Goal: Task Accomplishment & Management: Manage account settings

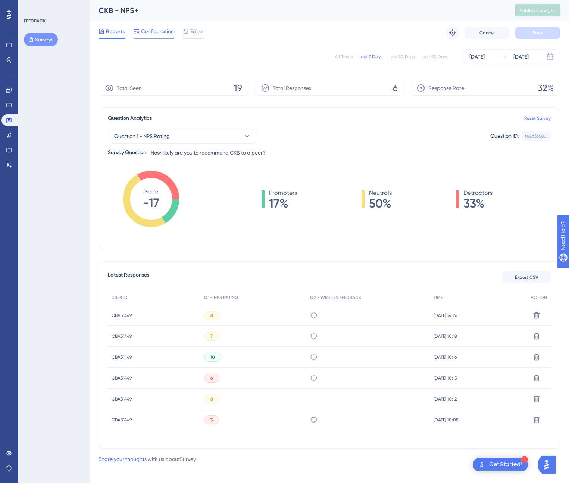
click at [155, 33] on span "Configuration" at bounding box center [157, 31] width 33 height 9
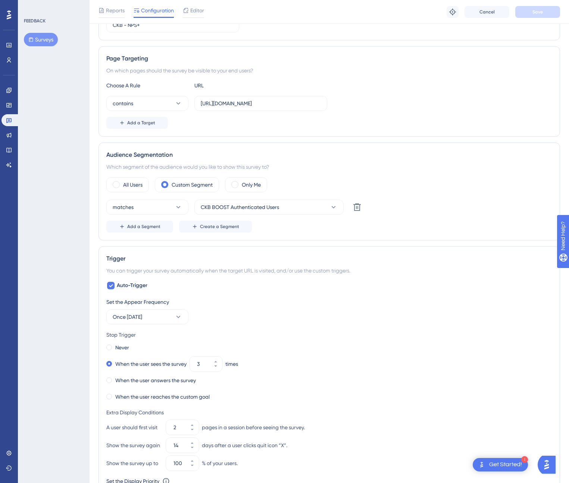
scroll to position [178, 0]
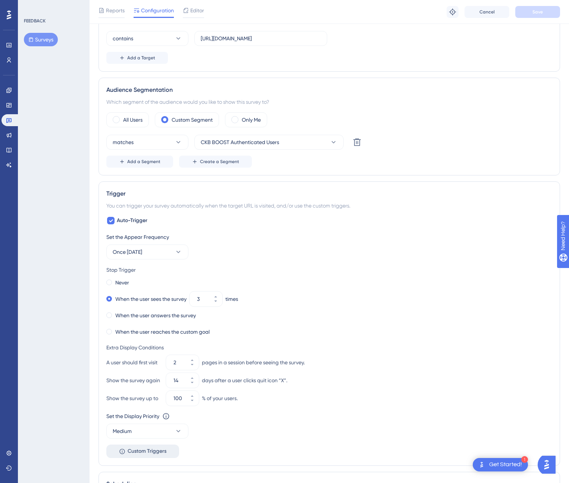
click at [151, 453] on span "Custom Triggers" at bounding box center [147, 451] width 39 height 9
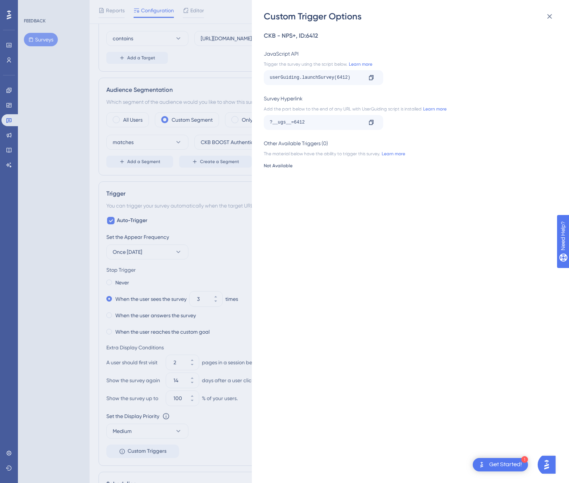
click at [65, 121] on div "Custom Trigger Options CKB - NPS+ , ID: 6412 JavaScript API Trigger the survey …" at bounding box center [284, 241] width 569 height 483
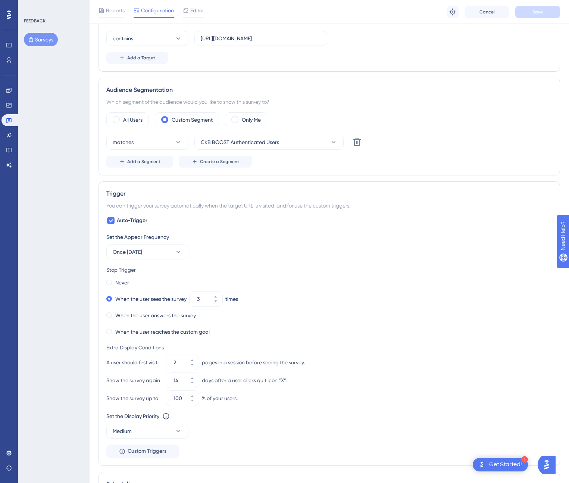
click at [9, 19] on icon at bounding box center [9, 15] width 4 height 10
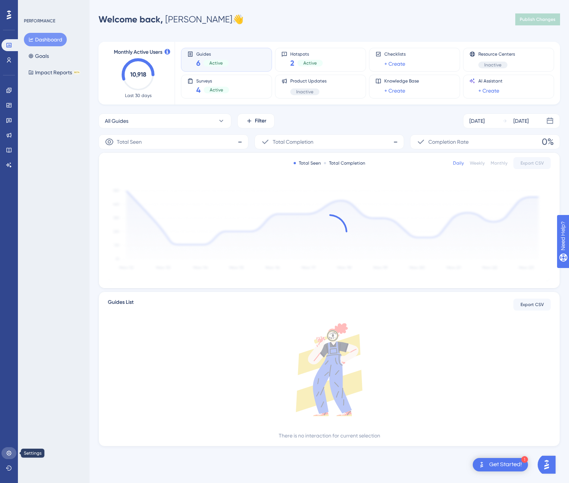
click at [10, 454] on icon at bounding box center [9, 453] width 6 height 6
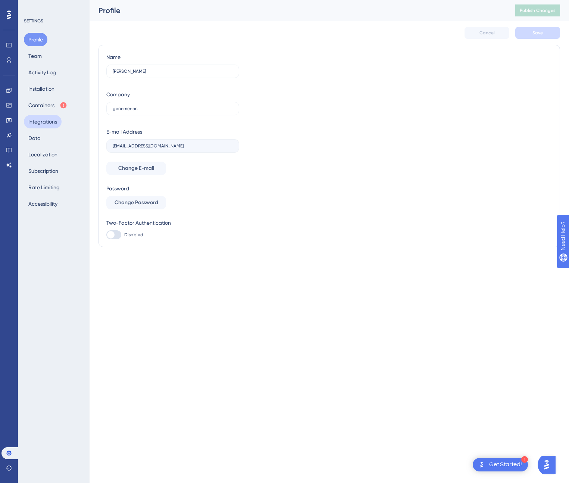
click at [48, 119] on button "Integrations" at bounding box center [43, 121] width 38 height 13
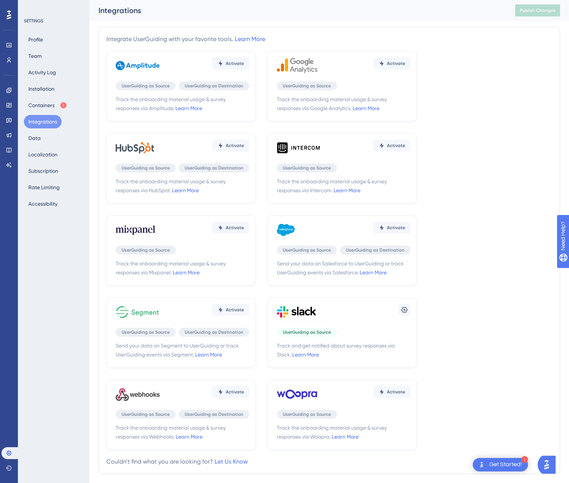
scroll to position [21, 0]
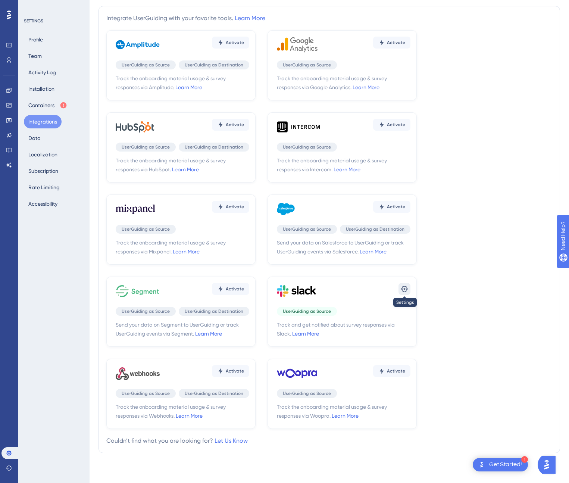
click at [403, 289] on icon at bounding box center [404, 288] width 7 height 7
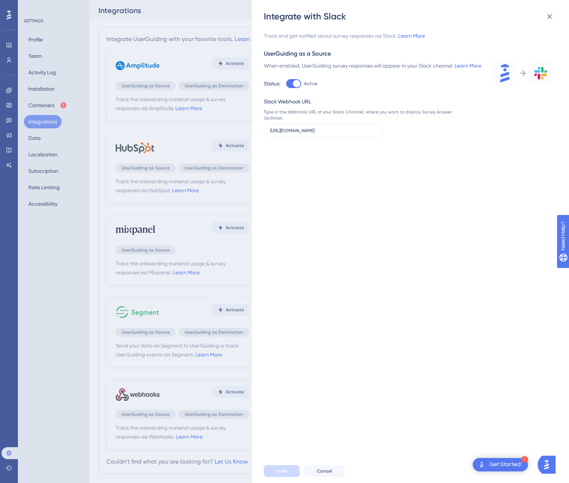
click at [66, 248] on div "Integrate with Slack Track and get notified about survey responses via Slack. L…" at bounding box center [284, 241] width 569 height 483
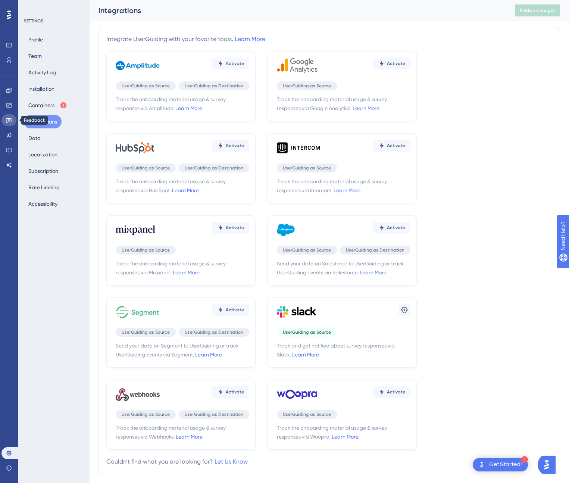
click at [8, 119] on icon at bounding box center [9, 120] width 6 height 6
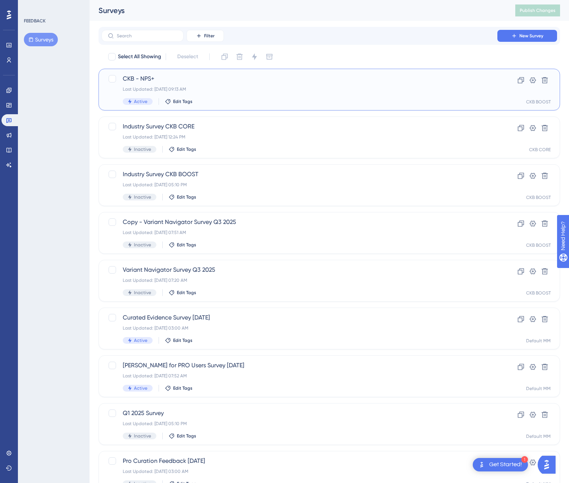
click at [140, 79] on span "CKB - NPS+" at bounding box center [299, 78] width 353 height 9
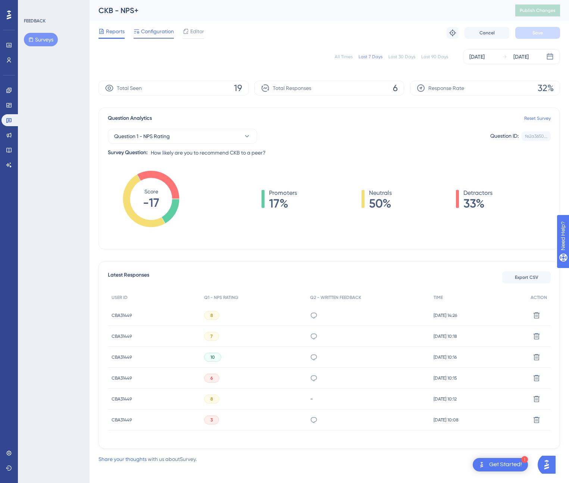
click at [154, 32] on span "Configuration" at bounding box center [157, 31] width 33 height 9
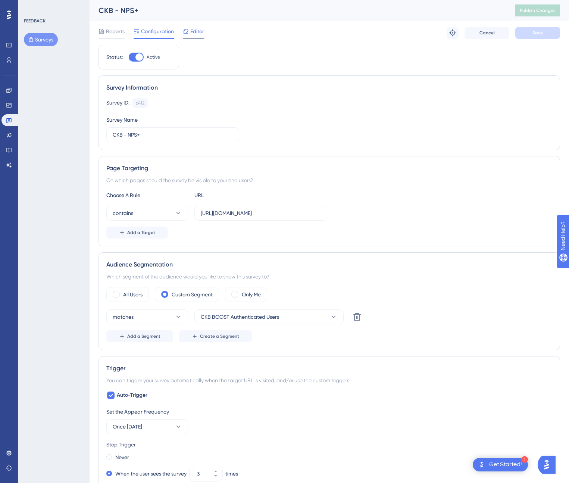
click at [192, 33] on span "Editor" at bounding box center [197, 31] width 14 height 9
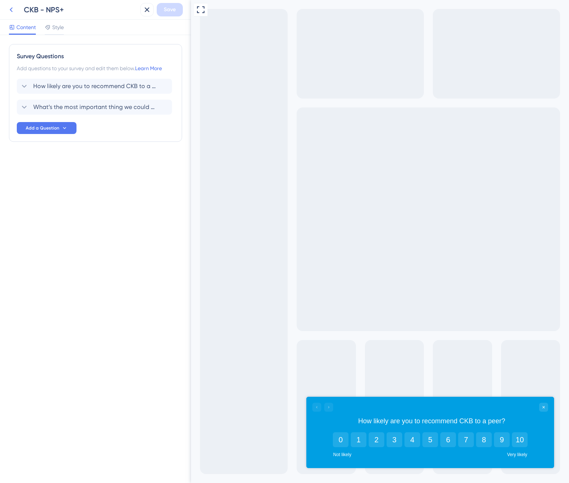
click at [13, 9] on icon at bounding box center [11, 9] width 9 height 9
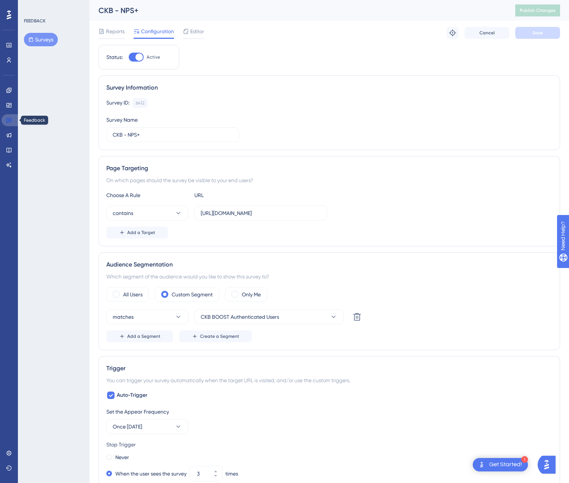
click at [8, 121] on icon at bounding box center [9, 120] width 6 height 6
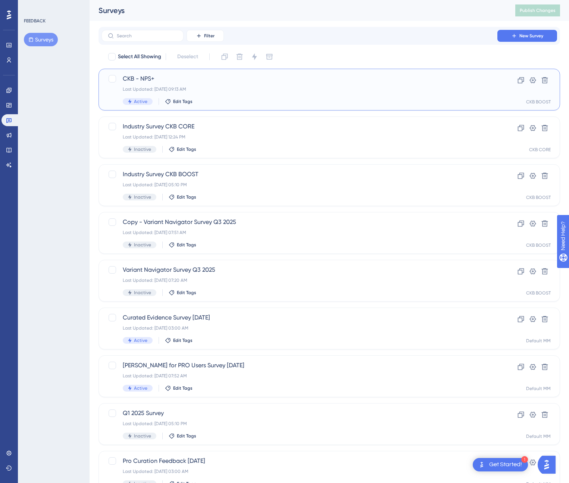
click at [139, 82] on span "CKB - NPS+" at bounding box center [299, 78] width 353 height 9
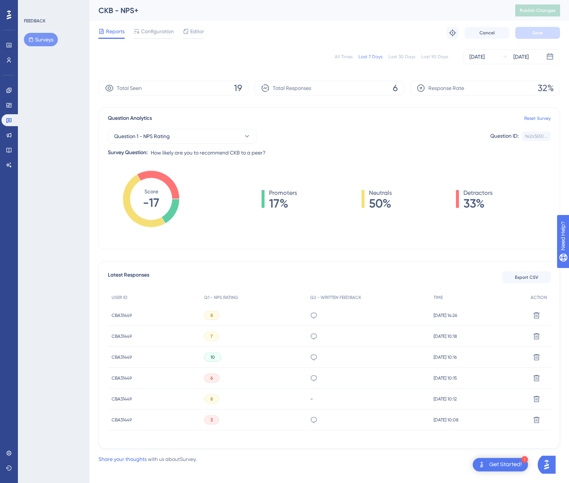
scroll to position [4, 0]
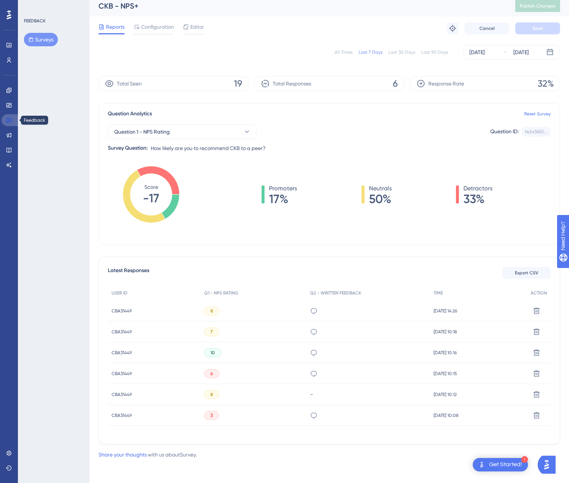
click at [10, 118] on icon at bounding box center [8, 120] width 5 height 5
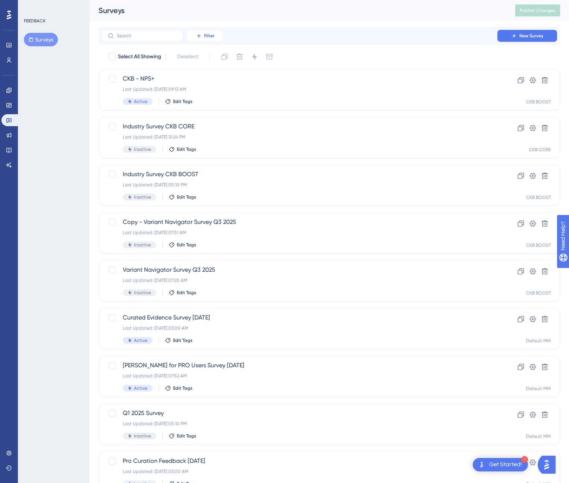
click at [211, 33] on span "Filter" at bounding box center [209, 36] width 10 height 6
click at [278, 34] on div "Filter Tags Tags Segments Segments Containers Containers Status Status Date Cre…" at bounding box center [329, 36] width 456 height 12
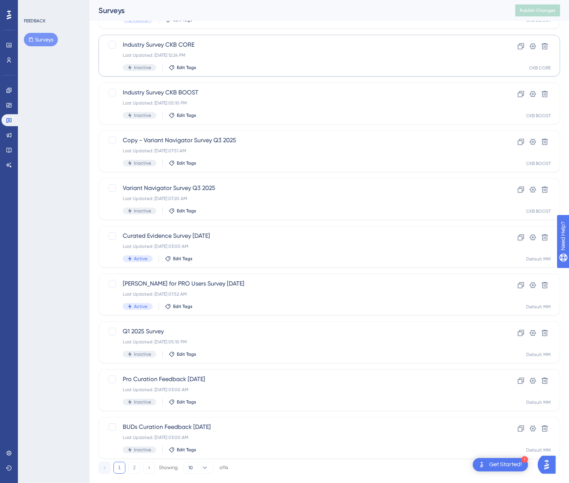
scroll to position [96, 0]
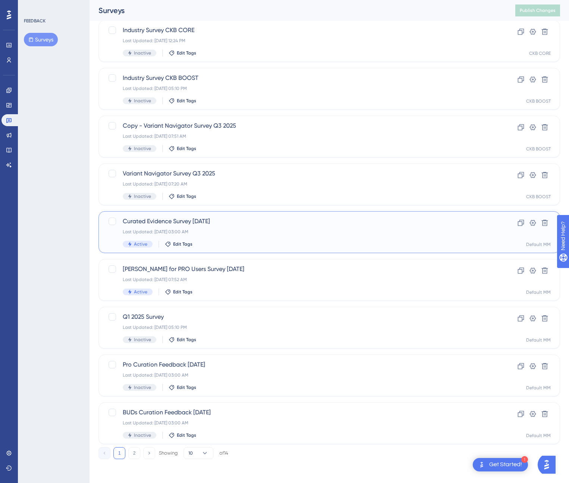
click at [211, 223] on span "Curated Evidence Survey May 2025" at bounding box center [299, 221] width 353 height 9
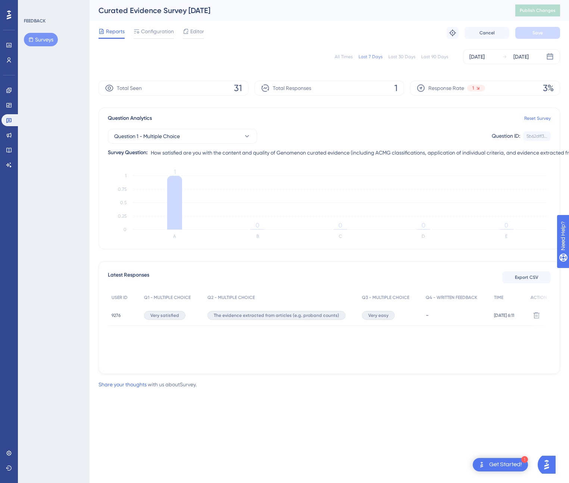
scroll to position [96, 0]
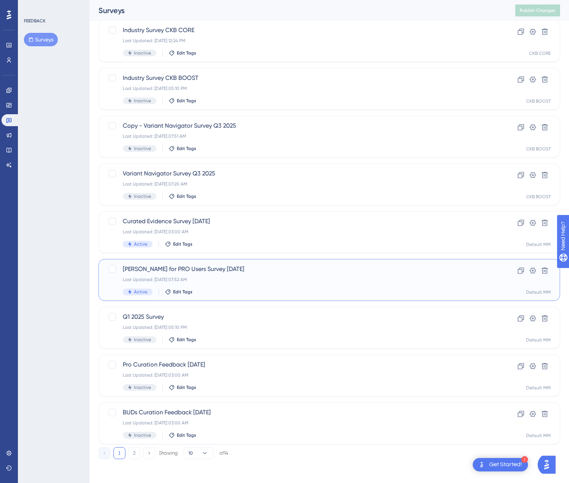
click at [215, 279] on div "Last Updated: Jul 22 2025, 07:52 AM" at bounding box center [299, 279] width 353 height 6
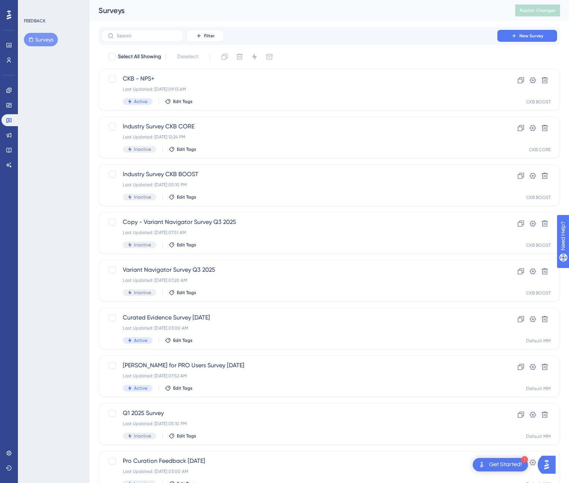
scroll to position [96, 0]
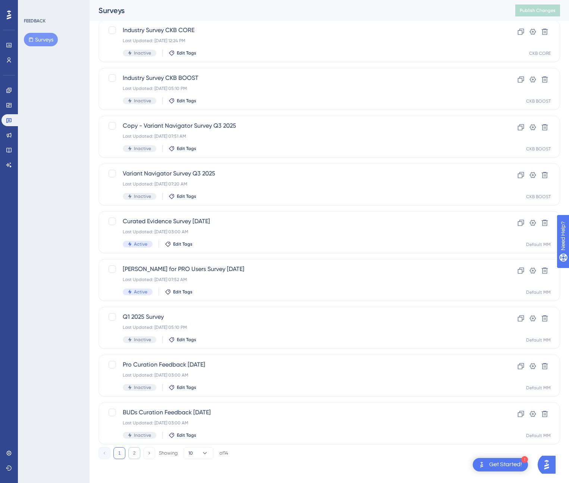
click at [132, 455] on button "2" at bounding box center [134, 453] width 12 height 12
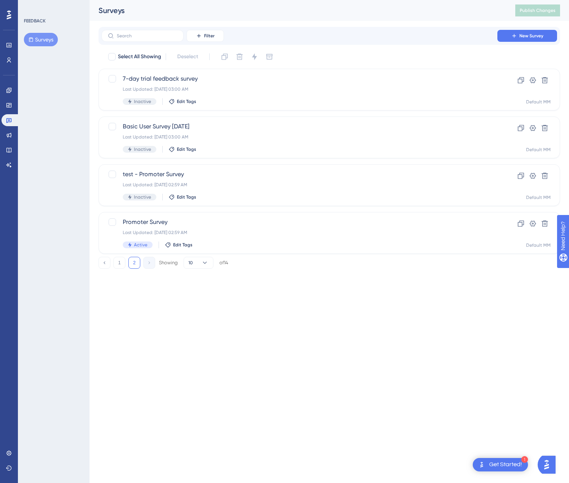
scroll to position [0, 0]
click at [149, 222] on span "Promoter Survey" at bounding box center [299, 221] width 353 height 9
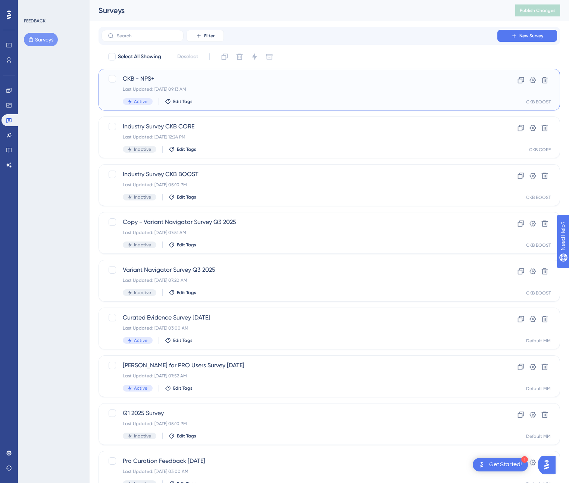
click at [134, 76] on span "CKB - NPS+" at bounding box center [299, 78] width 353 height 9
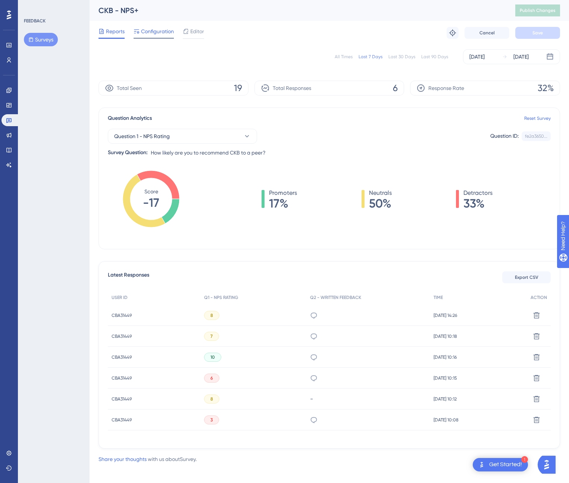
click at [156, 29] on span "Configuration" at bounding box center [157, 31] width 33 height 9
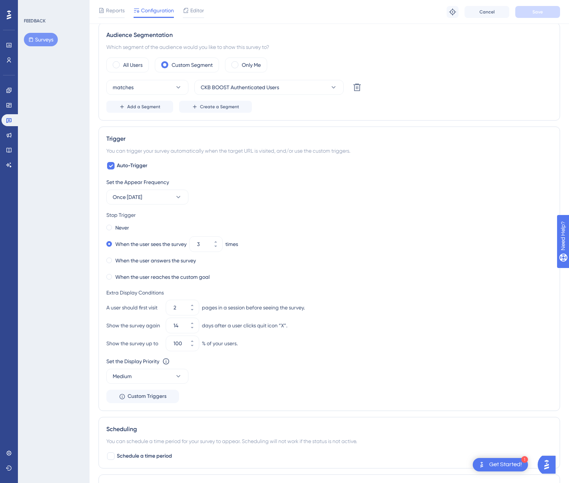
scroll to position [255, 0]
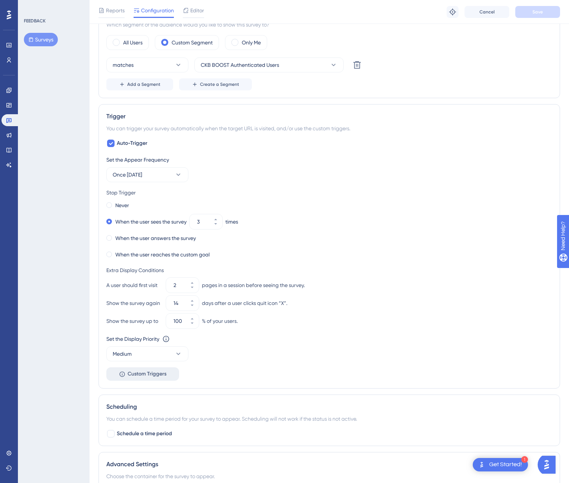
click at [143, 372] on span "Custom Triggers" at bounding box center [147, 373] width 39 height 9
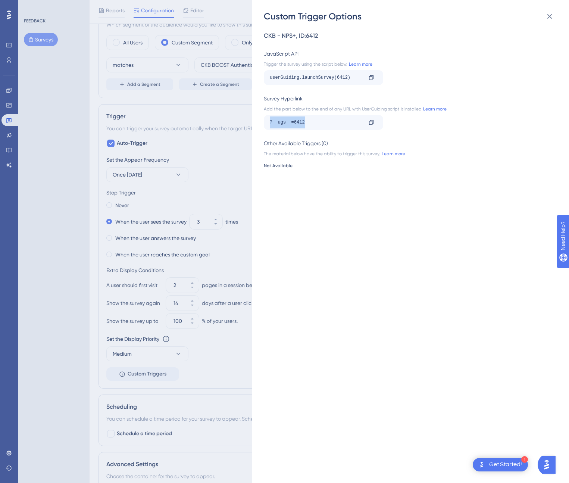
drag, startPoint x: 309, startPoint y: 124, endPoint x: 268, endPoint y: 124, distance: 40.7
click at [268, 124] on div "?__ugs__=6412 Copy" at bounding box center [323, 122] width 119 height 15
copy div "?__ugs__=6412"
click at [363, 65] on link "Learn more" at bounding box center [359, 64] width 25 height 6
click at [4, 121] on div "Custom Trigger Options CKB - NPS+ , ID: 6412 JavaScript API Trigger the survey …" at bounding box center [284, 241] width 569 height 483
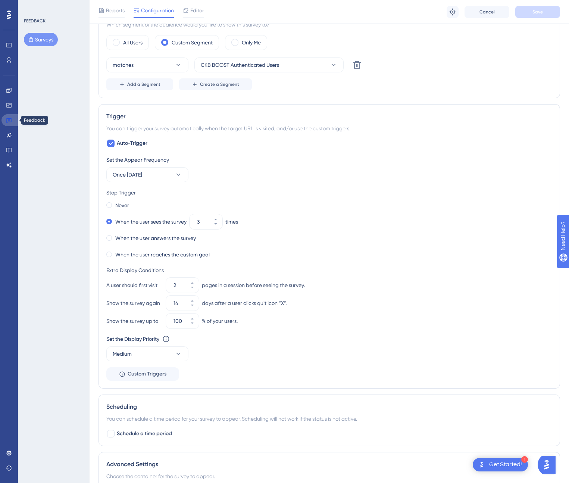
click at [8, 121] on icon at bounding box center [8, 120] width 5 height 5
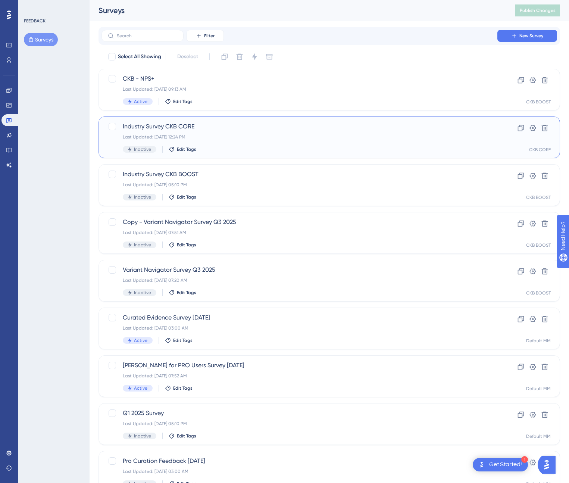
click at [177, 127] on span "Industry Survey CKB CORE" at bounding box center [299, 126] width 353 height 9
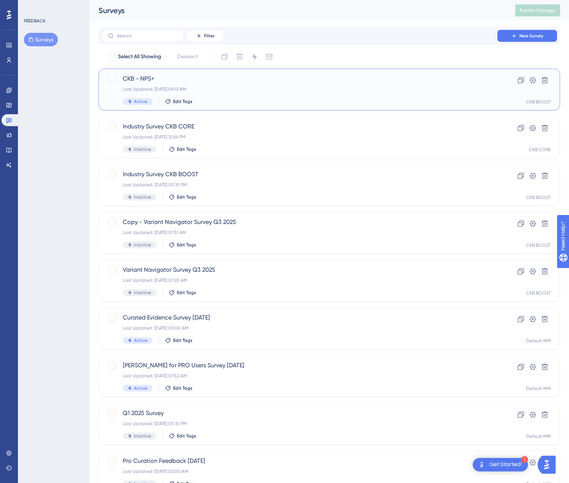
click at [160, 82] on span "CKB - NPS+" at bounding box center [299, 78] width 353 height 9
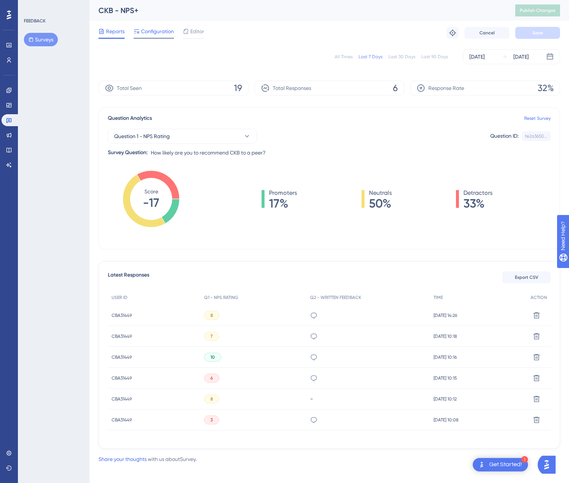
click at [165, 34] on span "Configuration" at bounding box center [157, 31] width 33 height 9
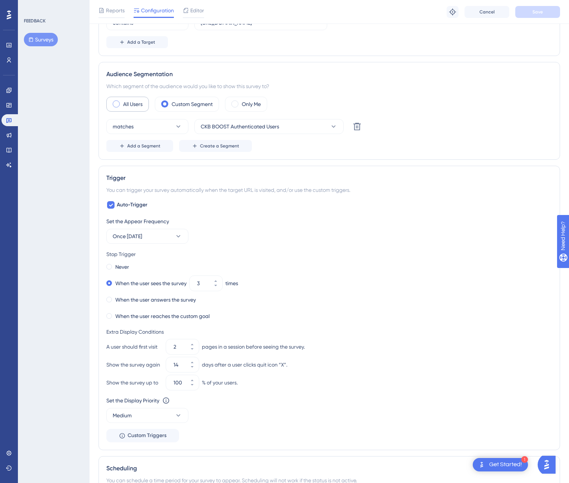
scroll to position [294, 0]
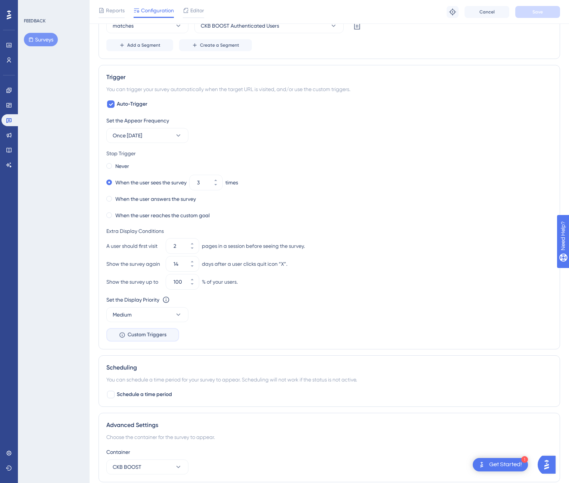
click at [136, 335] on span "Custom Triggers" at bounding box center [147, 334] width 39 height 9
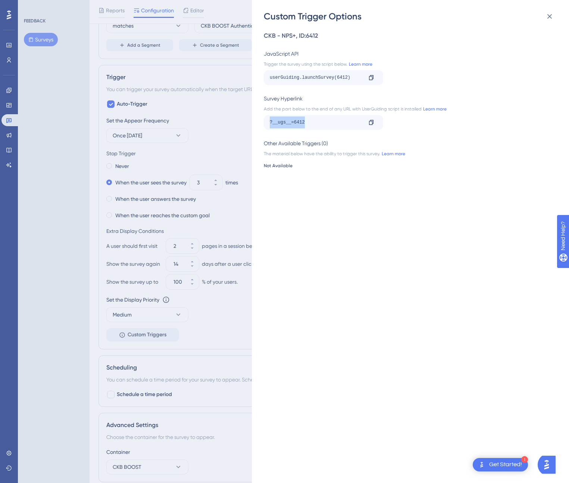
drag, startPoint x: 307, startPoint y: 122, endPoint x: 253, endPoint y: 123, distance: 54.1
click at [253, 123] on div "Custom Trigger Options CKB - NPS+ , ID: 6412 JavaScript API Trigger the survey …" at bounding box center [410, 241] width 317 height 483
copy div "?__ugs__=6412"
click at [51, 106] on div "Custom Trigger Options CKB - NPS+ , ID: 6412 JavaScript API Trigger the survey …" at bounding box center [284, 241] width 569 height 483
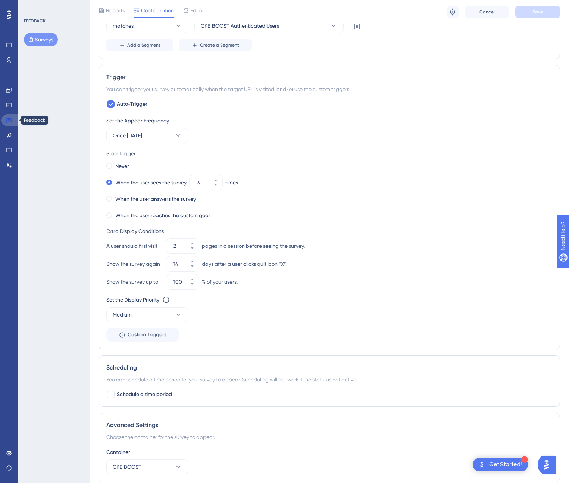
click at [8, 118] on icon at bounding box center [8, 120] width 5 height 5
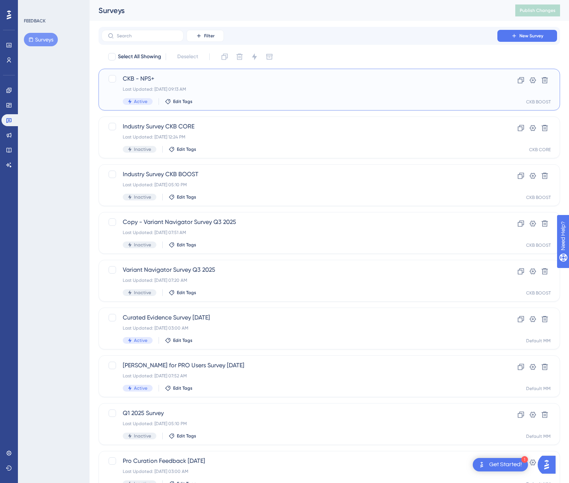
click at [150, 80] on span "CKB - NPS+" at bounding box center [299, 78] width 353 height 9
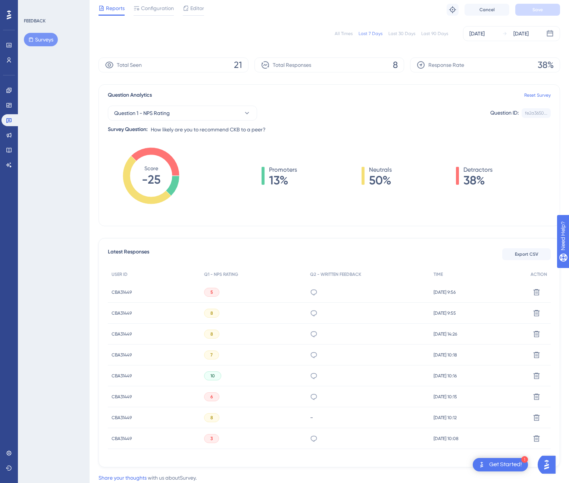
scroll to position [34, 0]
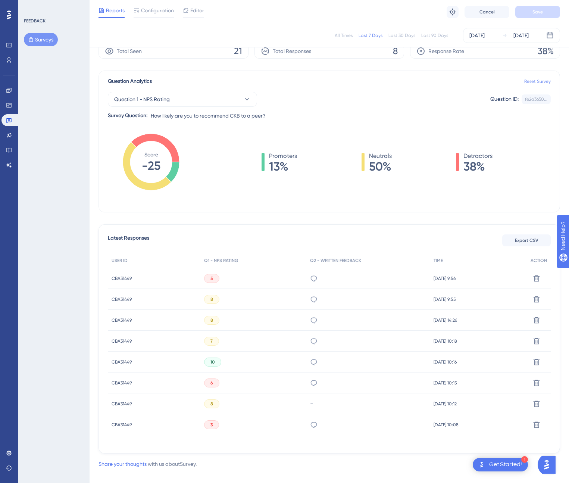
click at [545, 81] on link "Reset Survey" at bounding box center [537, 81] width 26 height 6
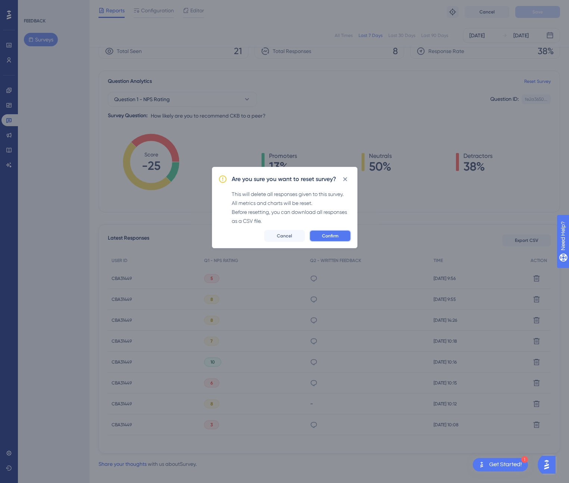
click at [335, 235] on span "Confirm" at bounding box center [330, 236] width 16 height 6
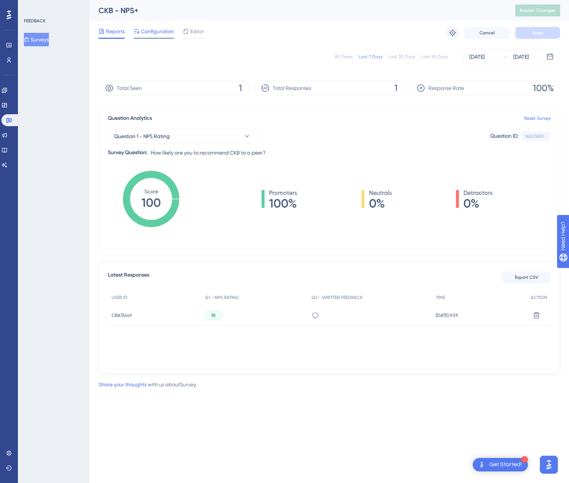
click at [155, 35] on span "Configuration" at bounding box center [157, 31] width 33 height 9
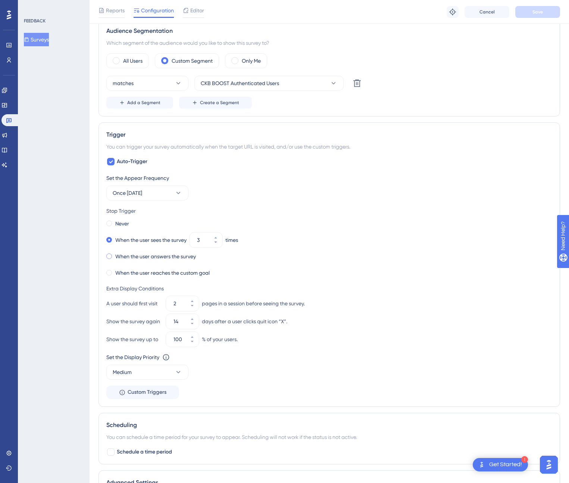
scroll to position [245, 0]
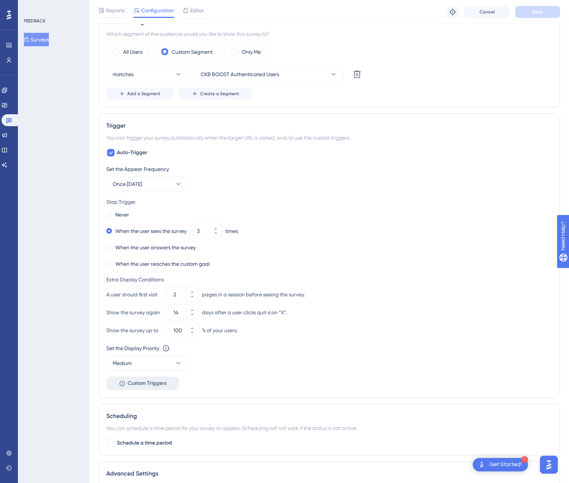
click at [147, 382] on span "Custom Triggers" at bounding box center [147, 383] width 39 height 9
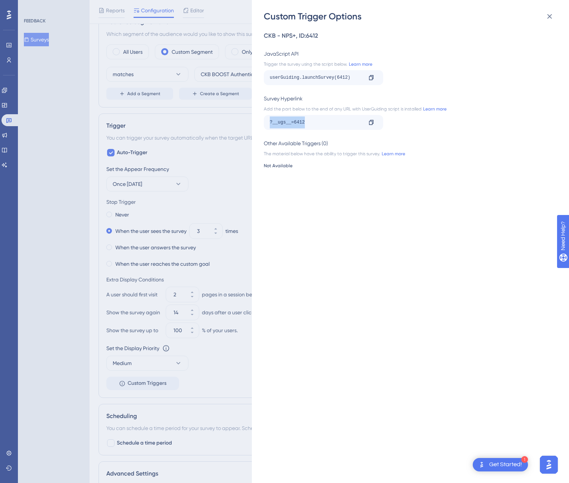
drag, startPoint x: 312, startPoint y: 123, endPoint x: 270, endPoint y: 123, distance: 41.8
click at [270, 123] on div "?__ugs__=6412" at bounding box center [316, 122] width 93 height 12
copy div "?__ugs__=6412"
click at [551, 18] on icon at bounding box center [549, 16] width 5 height 5
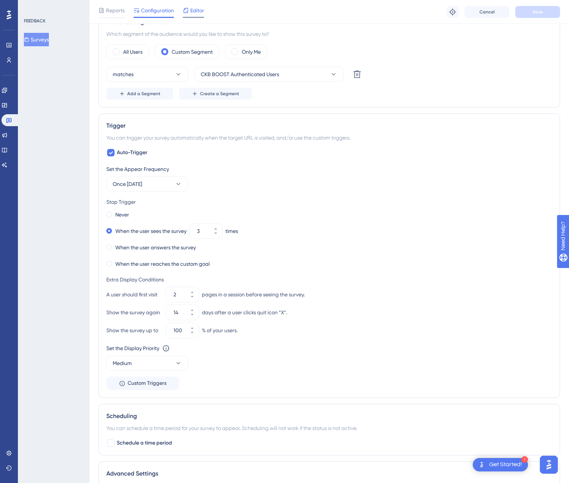
click at [195, 13] on span "Editor" at bounding box center [197, 10] width 14 height 9
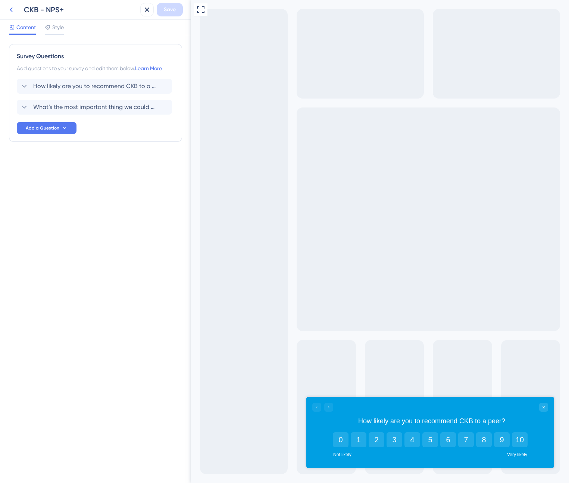
click at [10, 10] on icon at bounding box center [11, 9] width 9 height 9
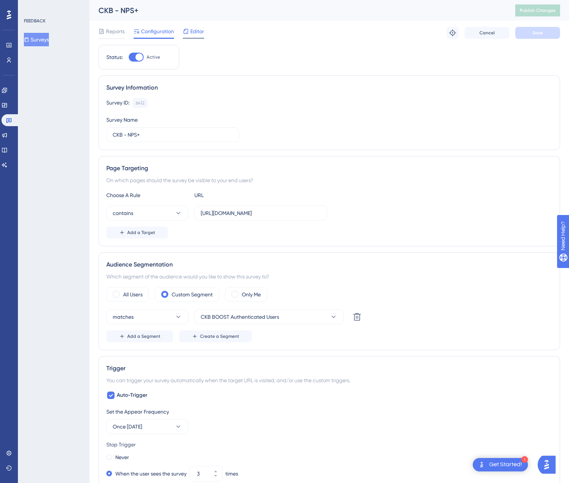
click at [192, 34] on span "Editor" at bounding box center [197, 31] width 14 height 9
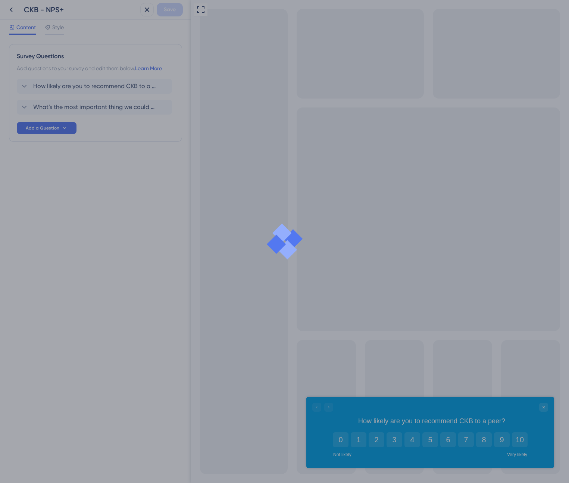
click at [98, 89] on div at bounding box center [284, 241] width 569 height 483
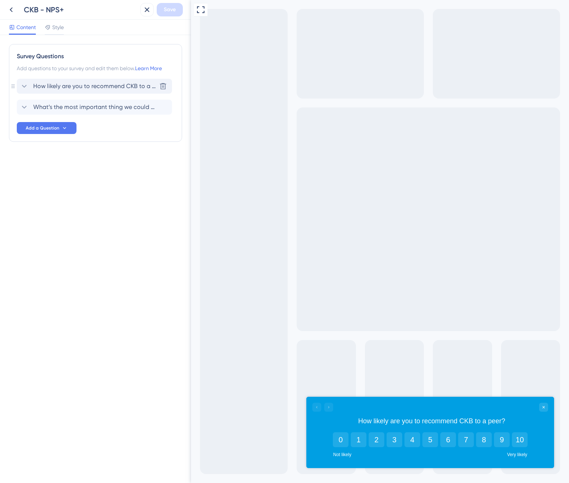
click at [48, 88] on span "How likely are you to recommend CKB to a peer?" at bounding box center [94, 86] width 123 height 9
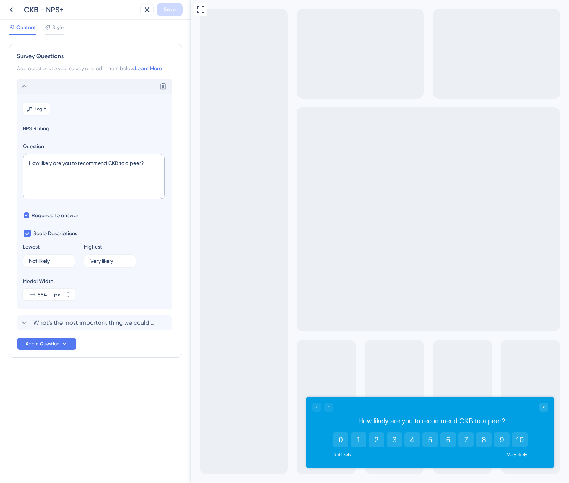
click at [59, 22] on div "Content Style" at bounding box center [95, 27] width 191 height 15
click at [56, 29] on span "Style" at bounding box center [58, 27] width 12 height 9
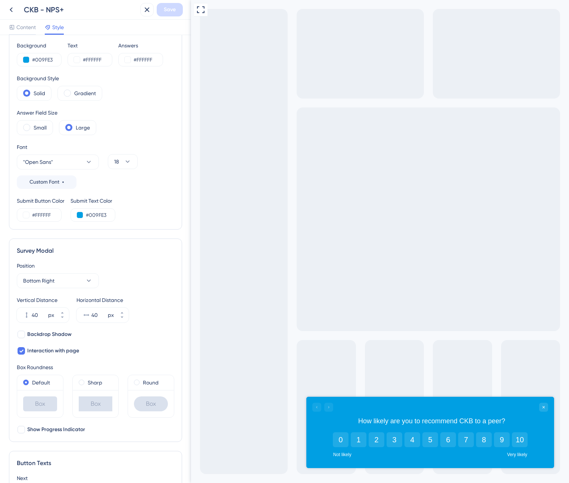
scroll to position [36, 0]
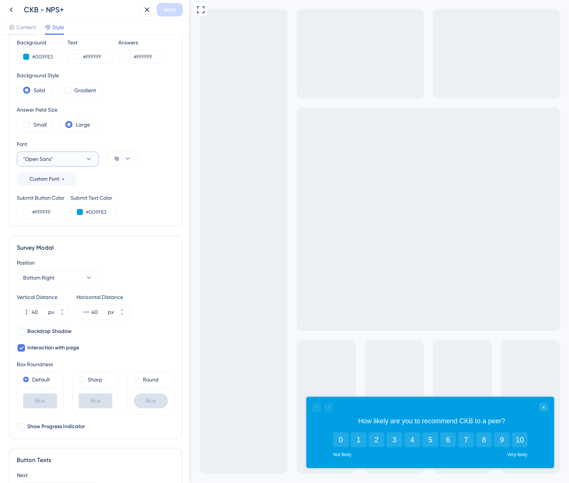
click at [91, 162] on icon at bounding box center [88, 158] width 7 height 7
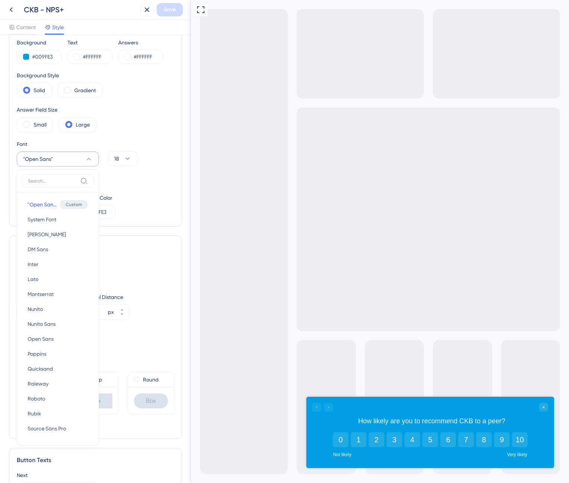
scroll to position [84, 0]
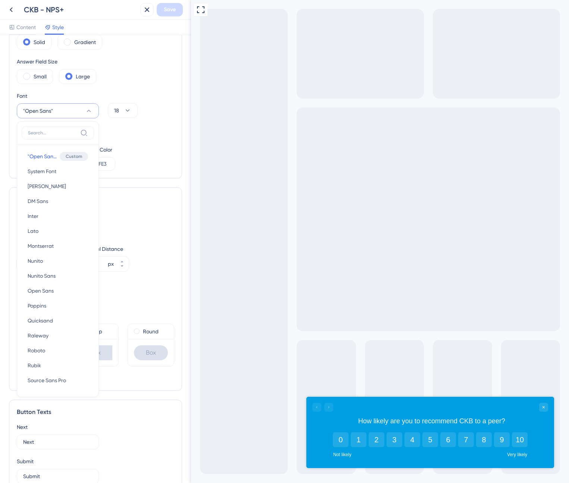
click at [155, 156] on div "Submit Button Color #FFFFFF Submit Text Color #009FE3" at bounding box center [95, 157] width 157 height 25
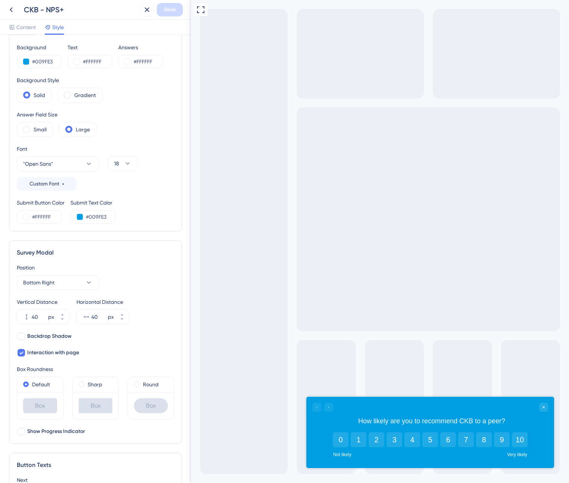
scroll to position [0, 0]
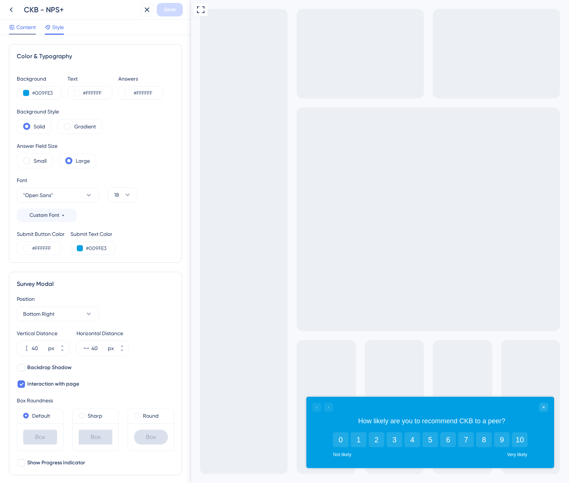
click at [33, 29] on span "Content" at bounding box center [25, 27] width 19 height 9
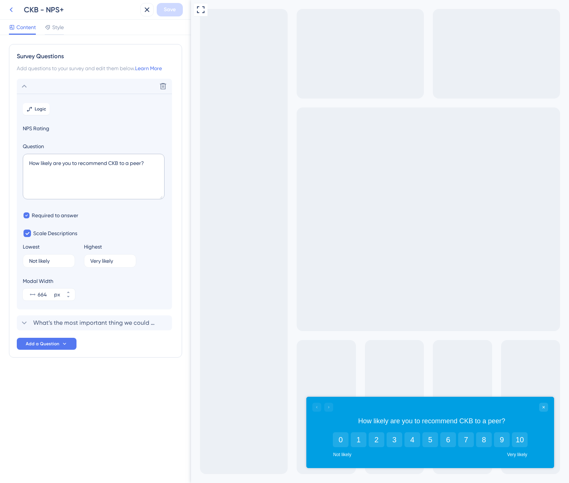
click at [10, 10] on icon at bounding box center [11, 9] width 9 height 9
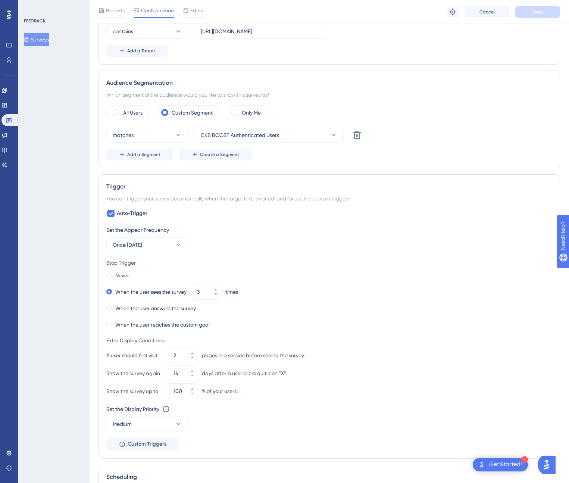
scroll to position [212, 0]
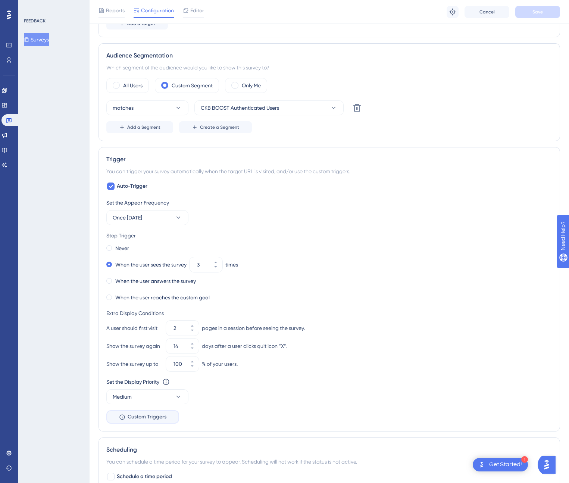
click at [161, 420] on span "Custom Triggers" at bounding box center [147, 416] width 39 height 9
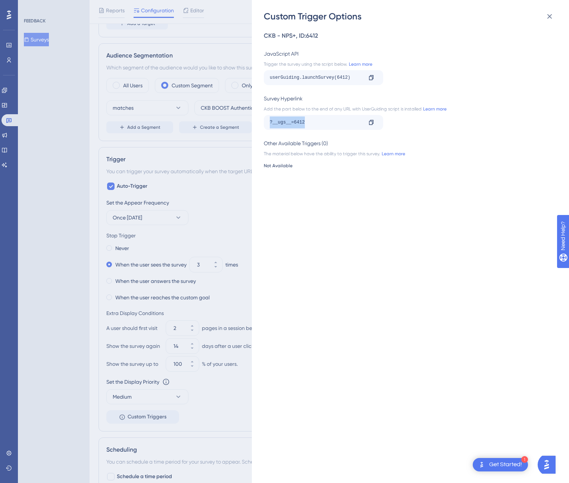
drag, startPoint x: 312, startPoint y: 121, endPoint x: 258, endPoint y: 121, distance: 54.1
click at [258, 121] on div "Custom Trigger Options CKB - NPS+ , ID: 6412 JavaScript API Trigger the survey …" at bounding box center [410, 241] width 317 height 483
copy div "?__ugs__=6412"
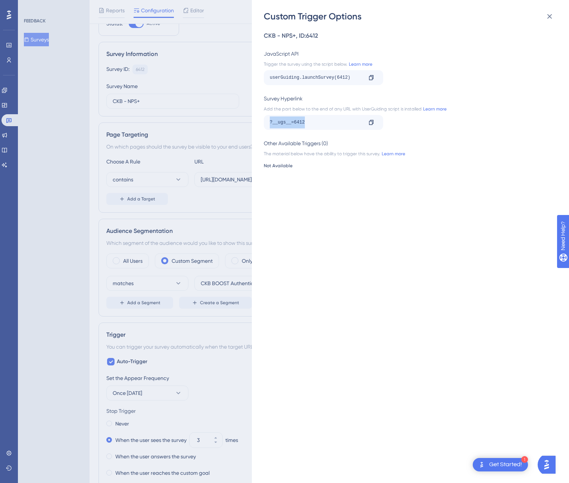
scroll to position [0, 0]
